Goal: Complete application form

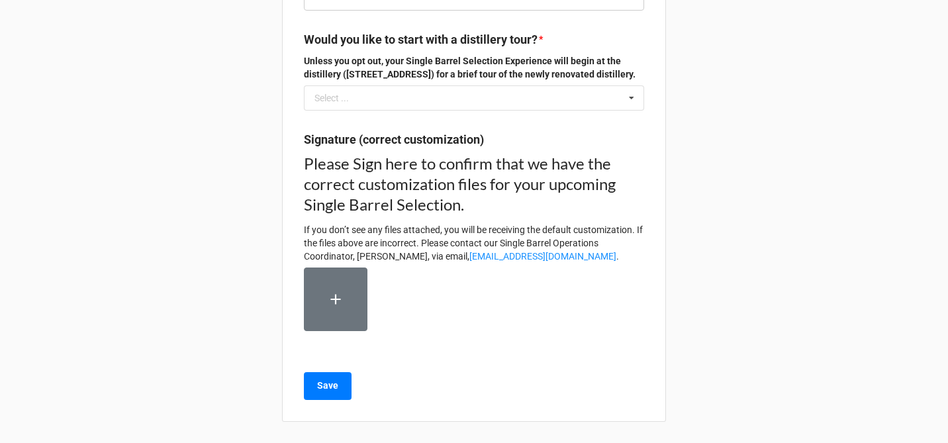
scroll to position [650, 0]
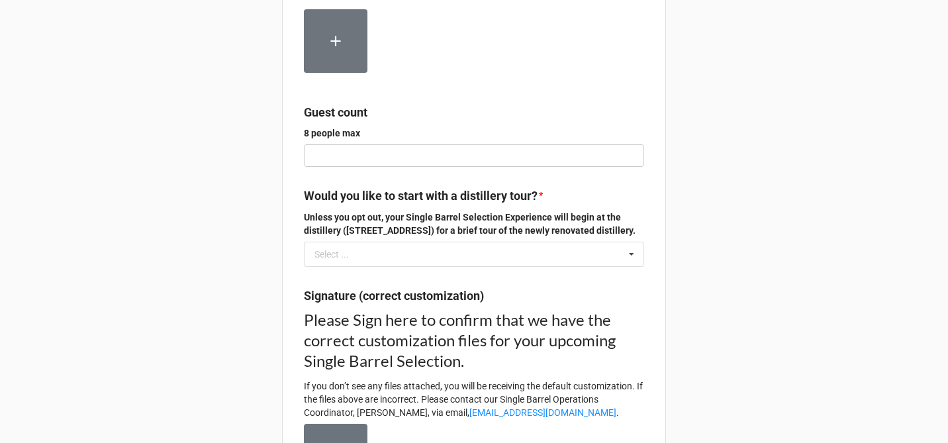
scroll to position [481, 0]
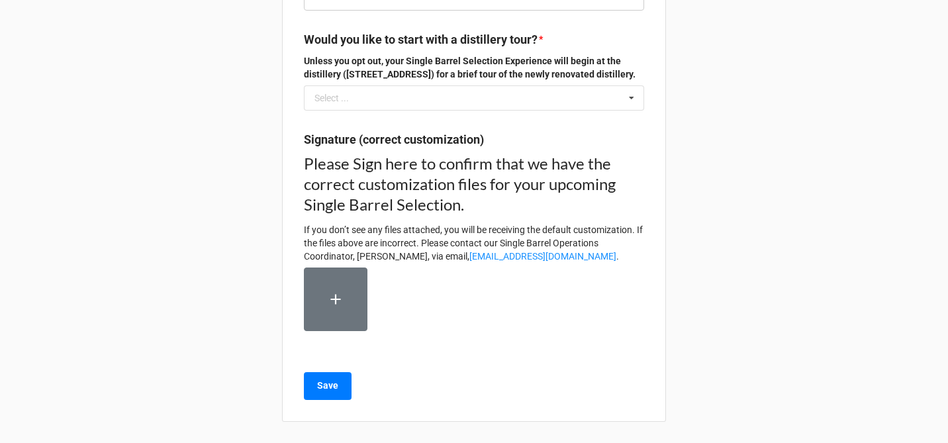
scroll to position [650, 0]
